Goal: Task Accomplishment & Management: Use online tool/utility

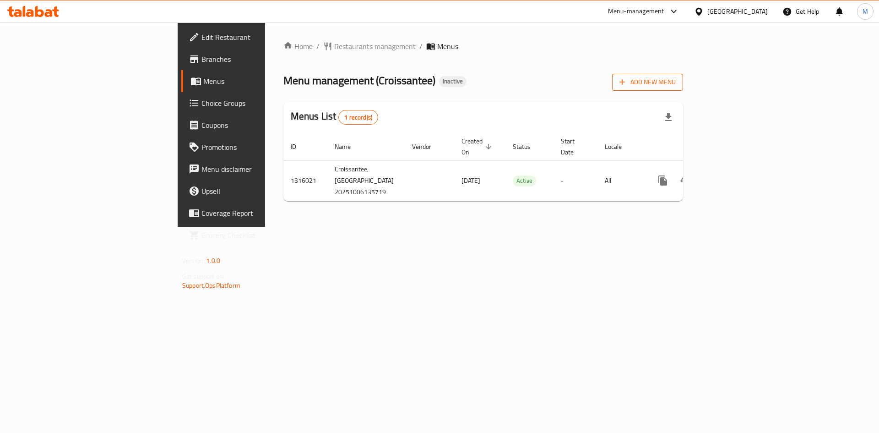
click at [683, 75] on button "Add New Menu" at bounding box center [647, 82] width 71 height 17
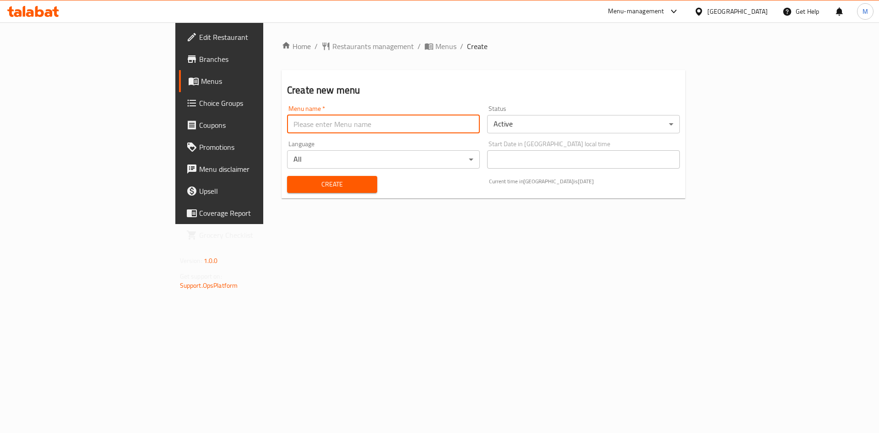
click at [357, 119] on input "text" at bounding box center [383, 124] width 193 height 18
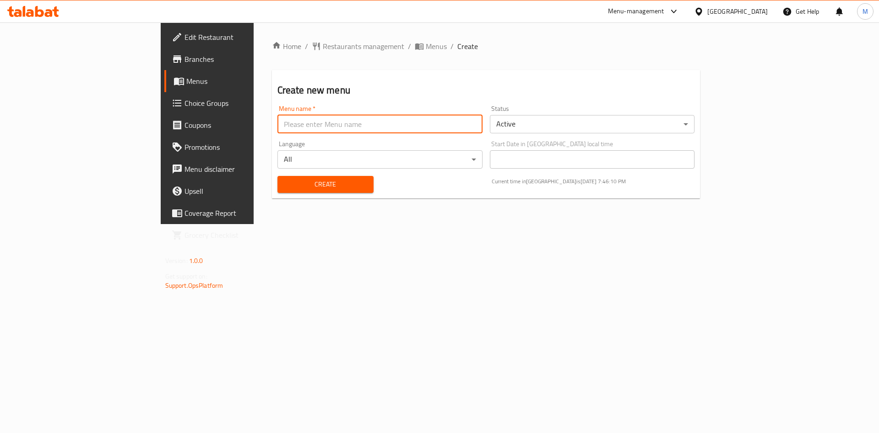
type input "new"
click at [289, 186] on span "Create" at bounding box center [325, 184] width 81 height 11
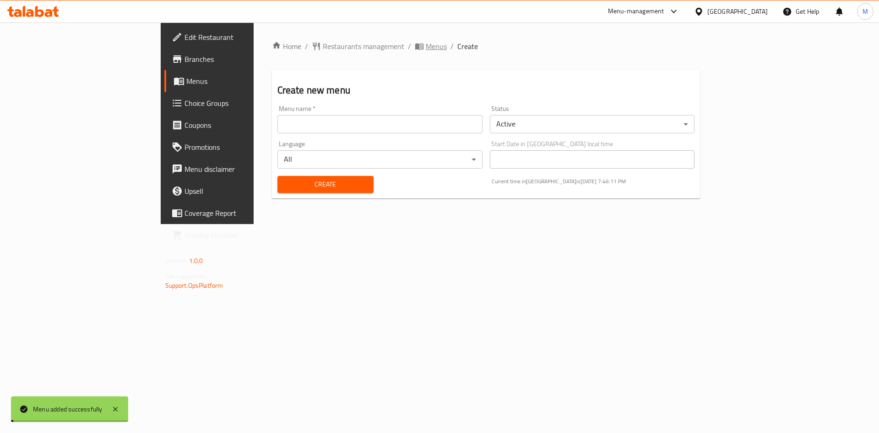
click at [426, 45] on span "Menus" at bounding box center [436, 46] width 21 height 11
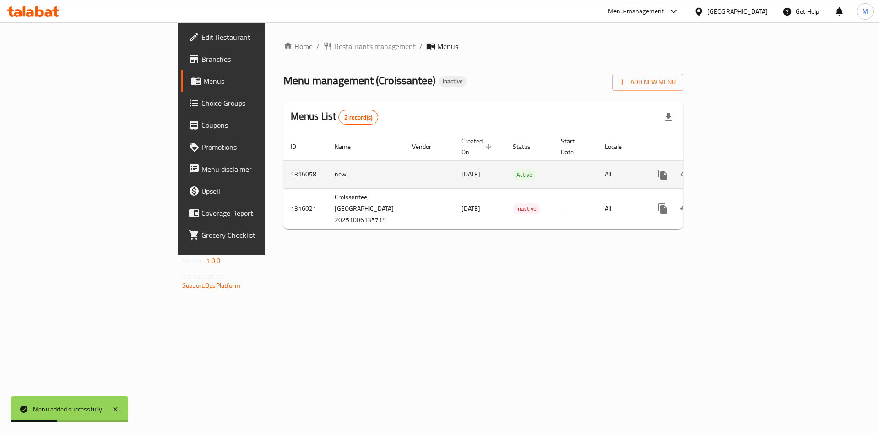
click at [734, 169] on icon "enhanced table" at bounding box center [728, 174] width 11 height 11
